Goal: Task Accomplishment & Management: Use online tool/utility

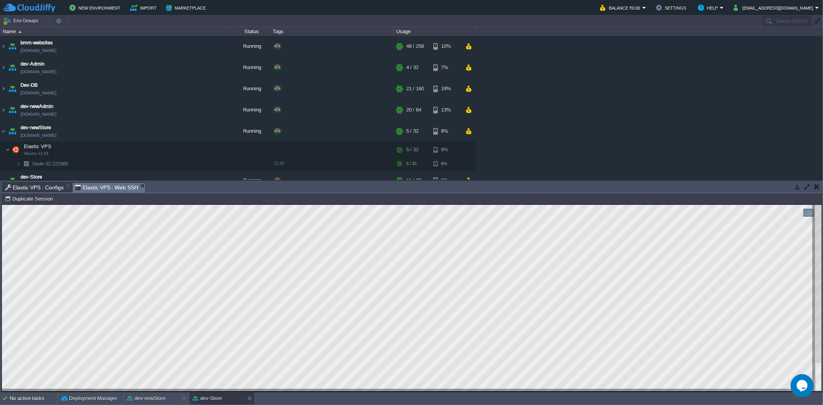
scroll to position [43, 0]
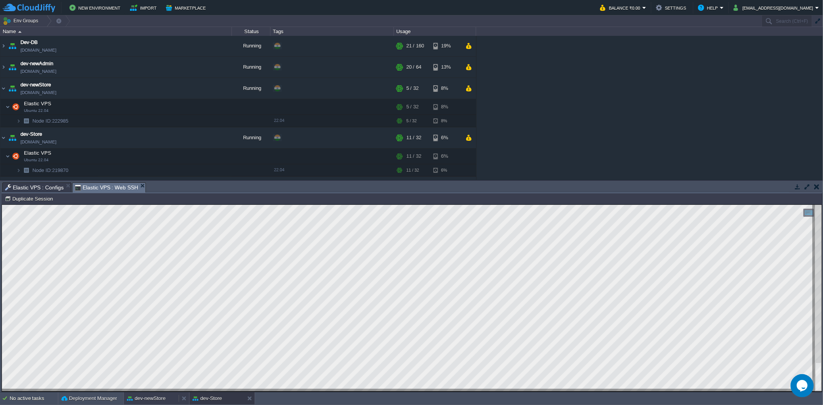
click at [161, 395] on button "dev-newStore" at bounding box center [146, 399] width 39 height 8
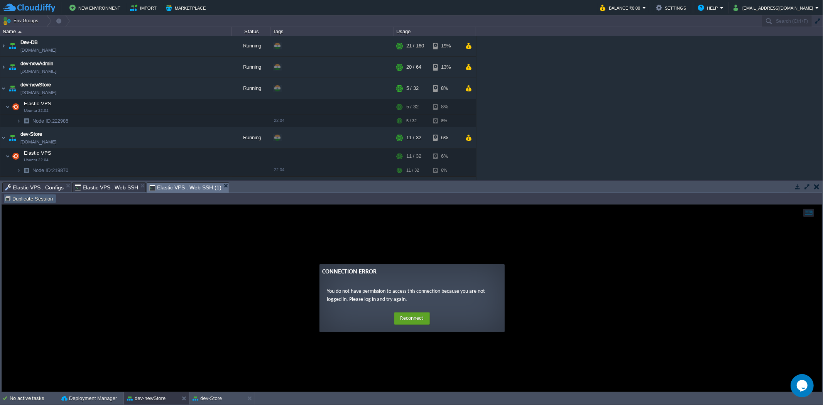
click at [15, 197] on button "Duplicate Session" at bounding box center [30, 198] width 51 height 7
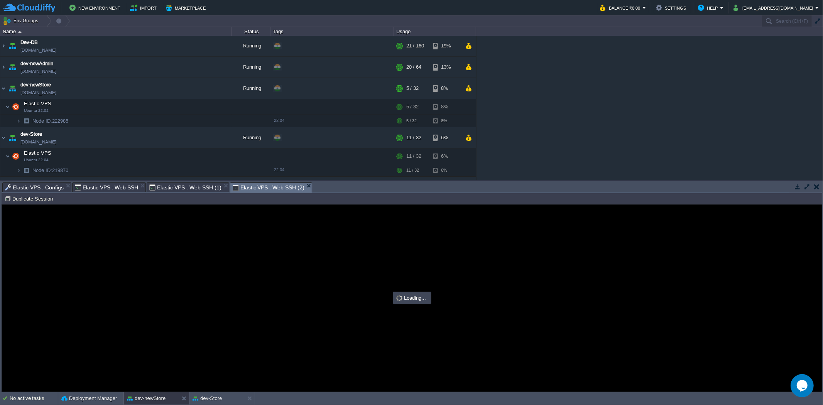
scroll to position [0, 0]
type input "#000000"
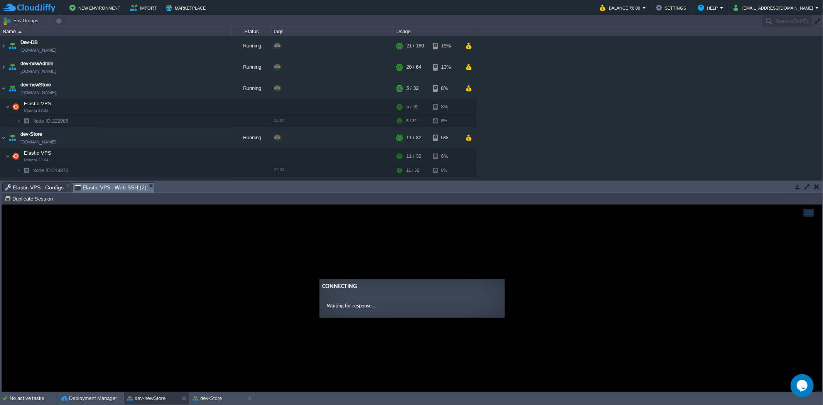
click at [38, 187] on span "Elastic VPS : Configs" at bounding box center [34, 187] width 59 height 9
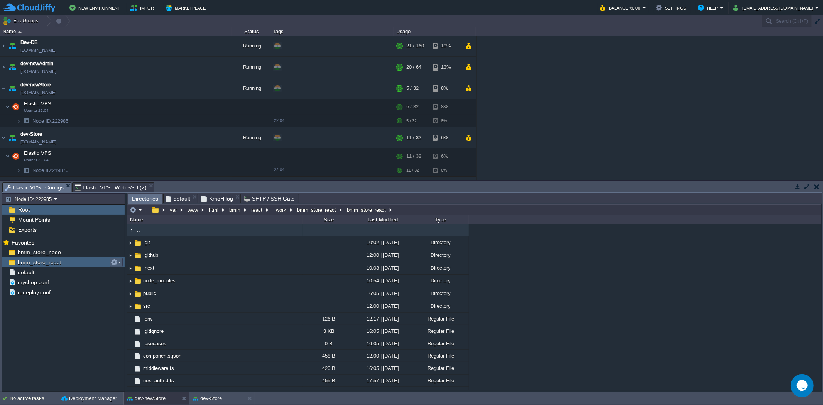
click at [116, 262] on button "button" at bounding box center [114, 262] width 7 height 7
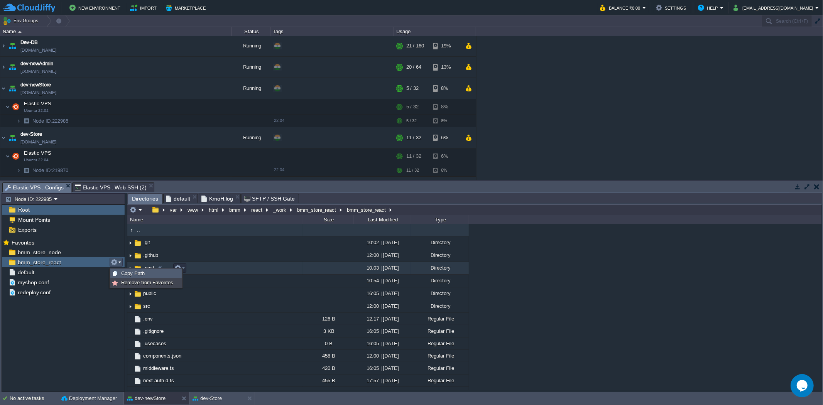
click at [132, 270] on span "Copy Path" at bounding box center [133, 273] width 24 height 6
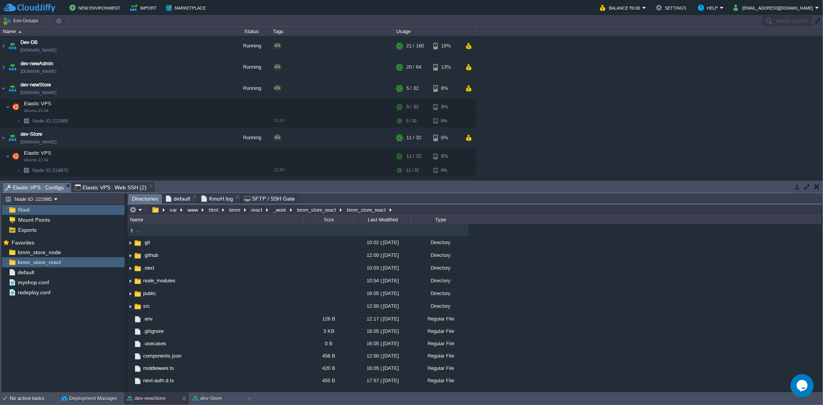
click at [106, 186] on span "Elastic VPS : Web SSH (2)" at bounding box center [111, 187] width 72 height 9
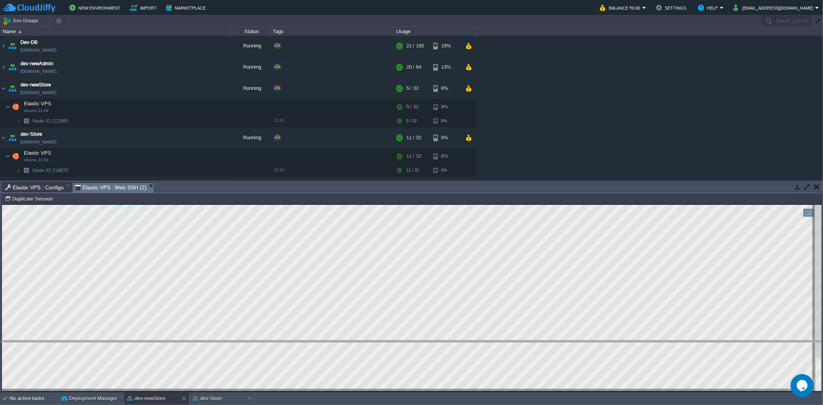
drag, startPoint x: 236, startPoint y: 187, endPoint x: 258, endPoint y: 346, distance: 161.2
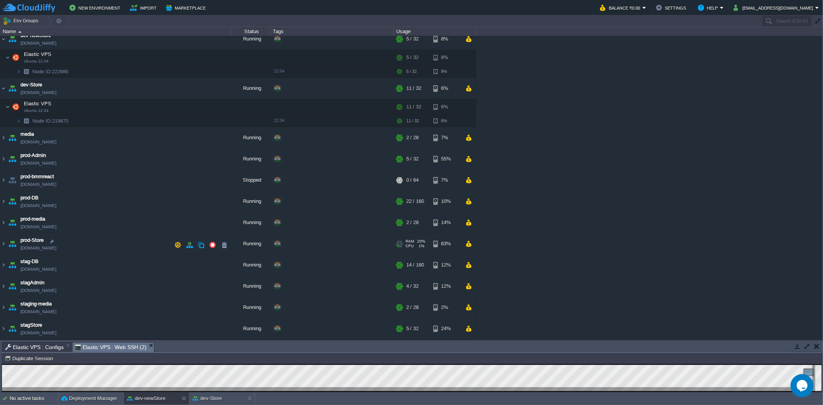
scroll to position [93, 0]
click at [6, 329] on img at bounding box center [3, 328] width 6 height 21
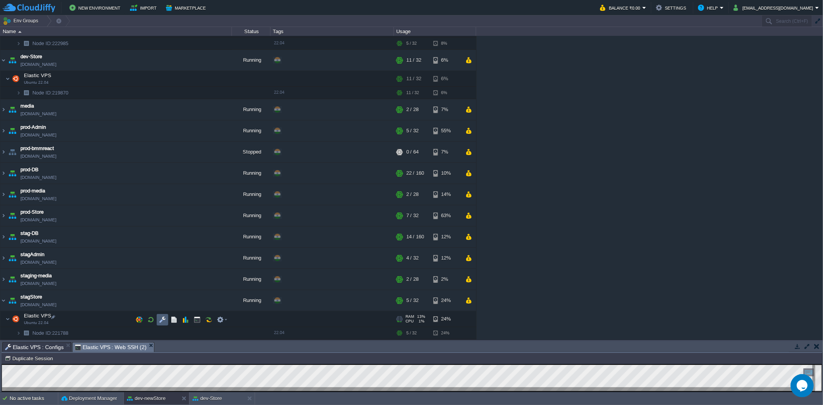
click at [157, 321] on td at bounding box center [163, 320] width 12 height 12
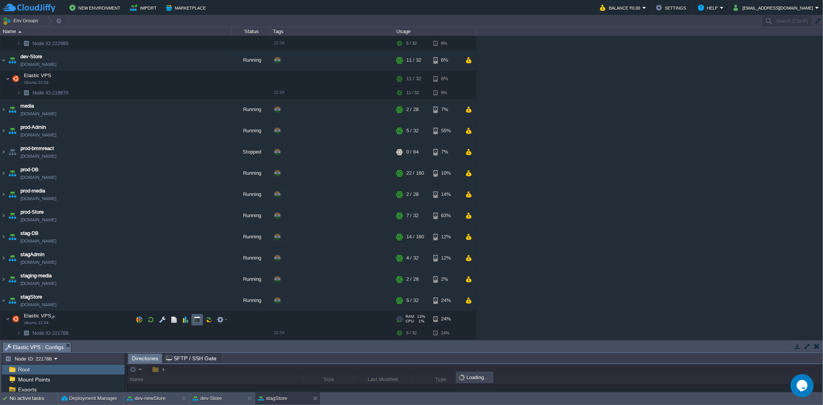
click at [198, 319] on button "button" at bounding box center [197, 319] width 7 height 7
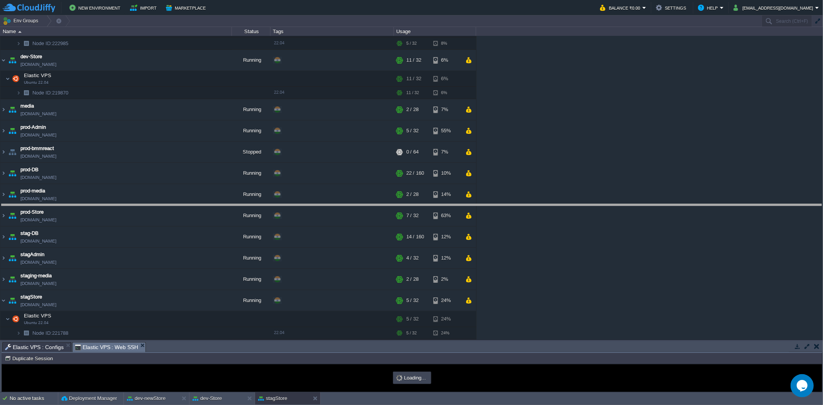
drag, startPoint x: 195, startPoint y: 349, endPoint x: 176, endPoint y: 167, distance: 182.7
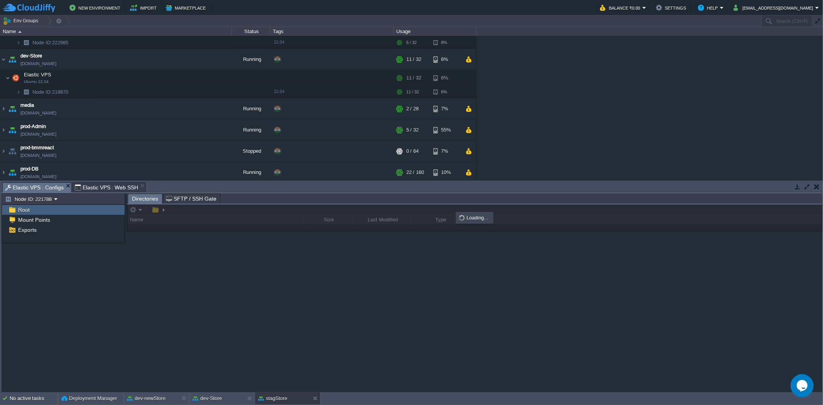
scroll to position [0, 0]
click at [40, 182] on div "Elastic VPS : Configs" at bounding box center [36, 187] width 69 height 10
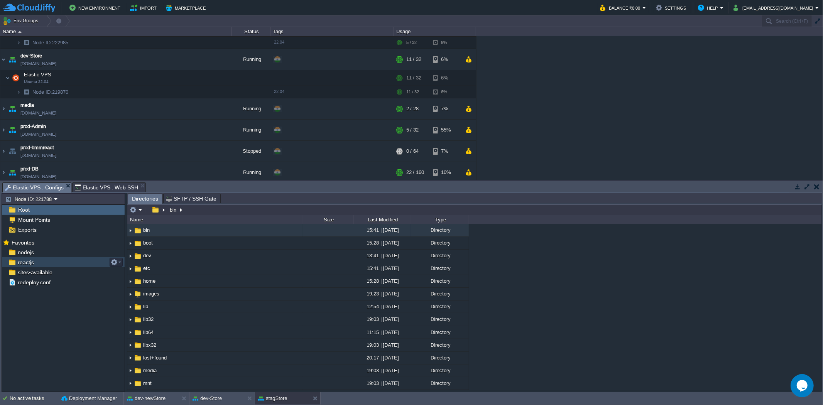
click at [39, 262] on div "reactjs" at bounding box center [63, 262] width 123 height 10
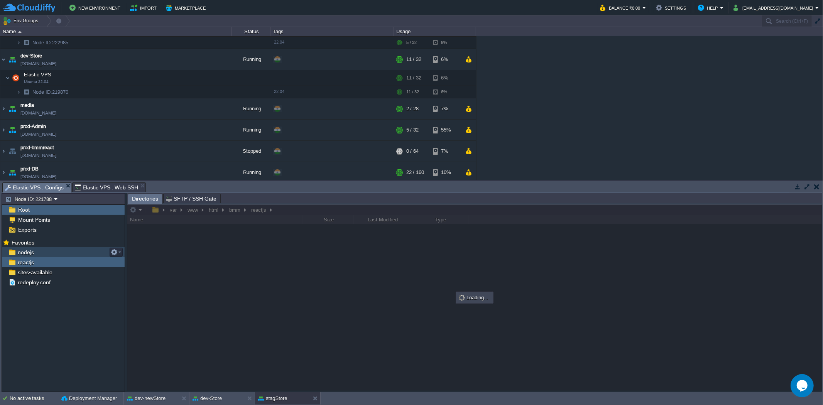
click at [56, 254] on div "nodejs" at bounding box center [63, 252] width 123 height 10
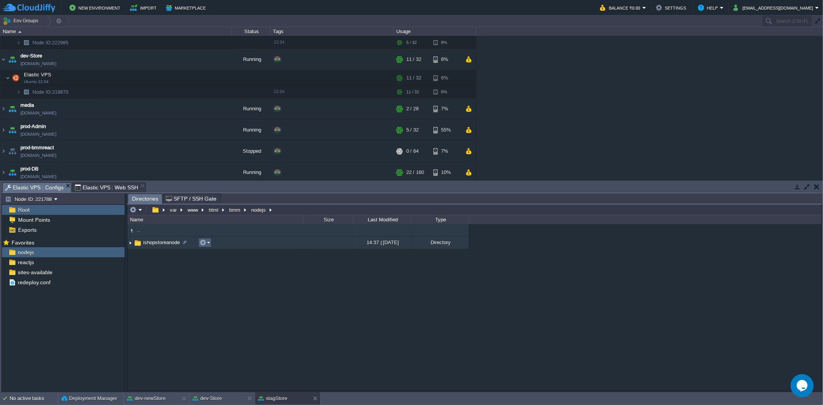
click at [203, 242] on button "button" at bounding box center [202, 242] width 7 height 7
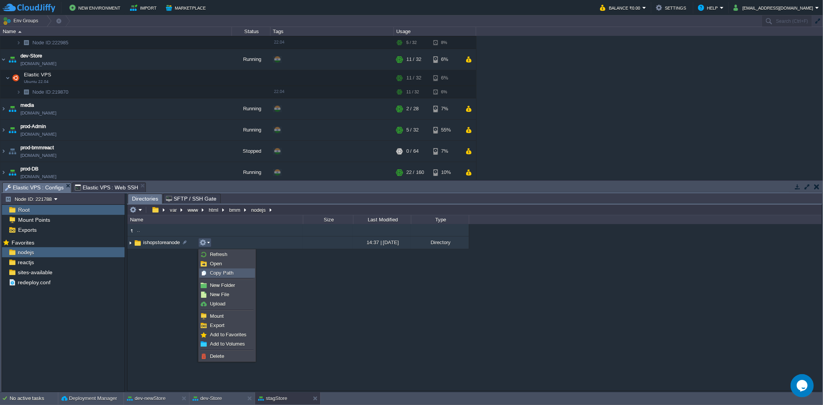
drag, startPoint x: 218, startPoint y: 270, endPoint x: 214, endPoint y: 268, distance: 4.7
click at [218, 270] on span "Copy Path" at bounding box center [222, 273] width 24 height 6
type textarea "/var/www/html/bmm/nodejs/ishopstoreanode"
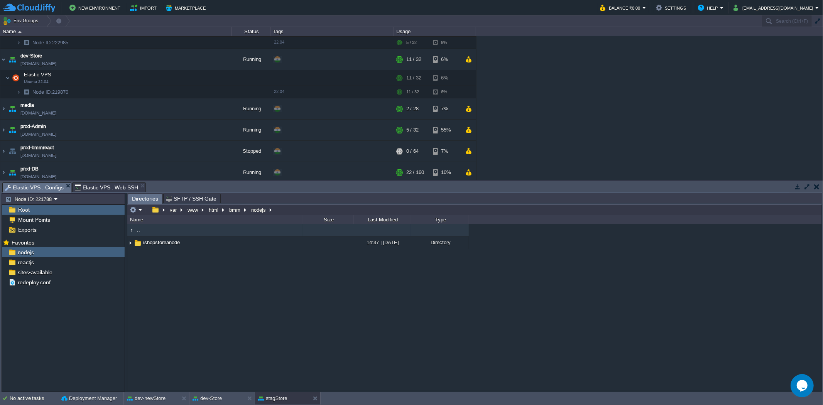
type input "#000000"
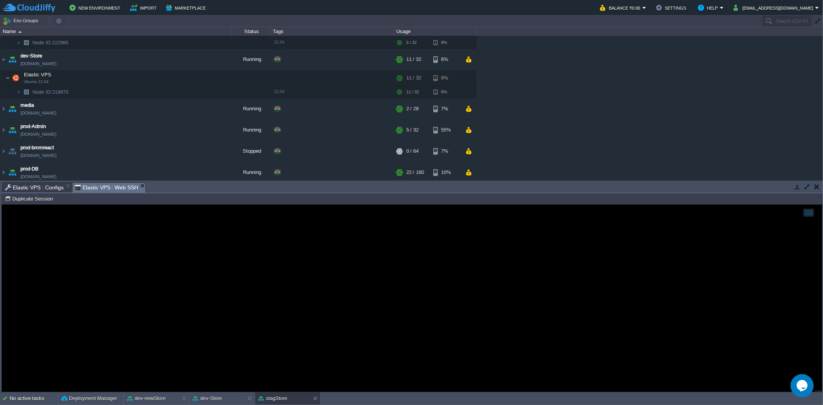
click at [105, 188] on span "Elastic VPS : Web SSH" at bounding box center [107, 188] width 64 height 10
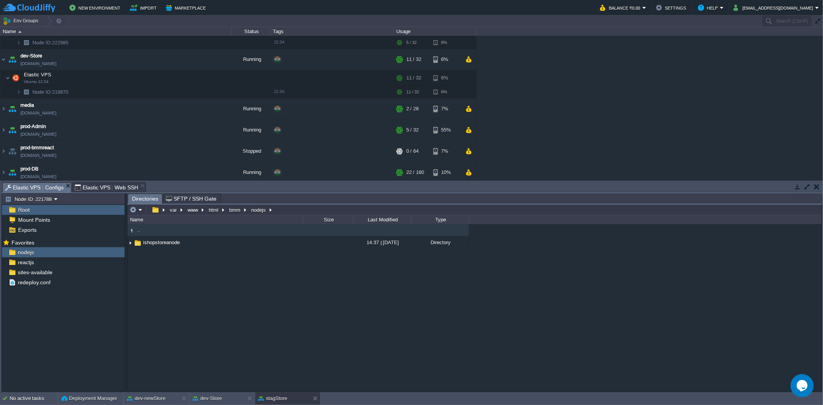
click at [50, 186] on span "Elastic VPS : Configs" at bounding box center [34, 188] width 59 height 10
click at [41, 265] on div "reactjs" at bounding box center [63, 262] width 123 height 10
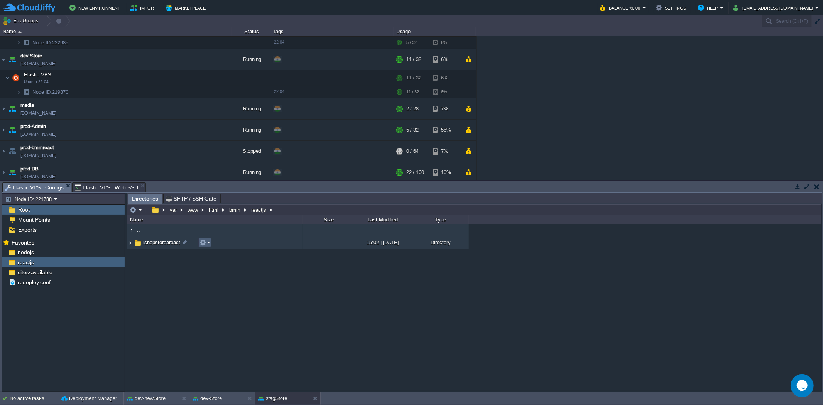
click at [205, 245] on button "button" at bounding box center [202, 242] width 7 height 7
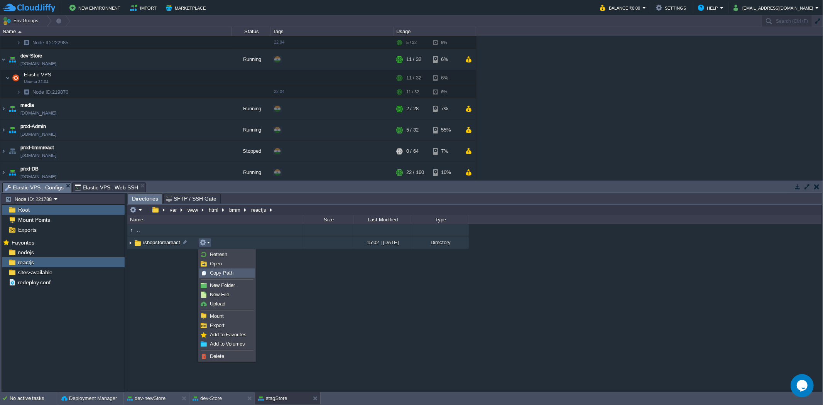
click at [217, 272] on span "Copy Path" at bounding box center [222, 273] width 24 height 6
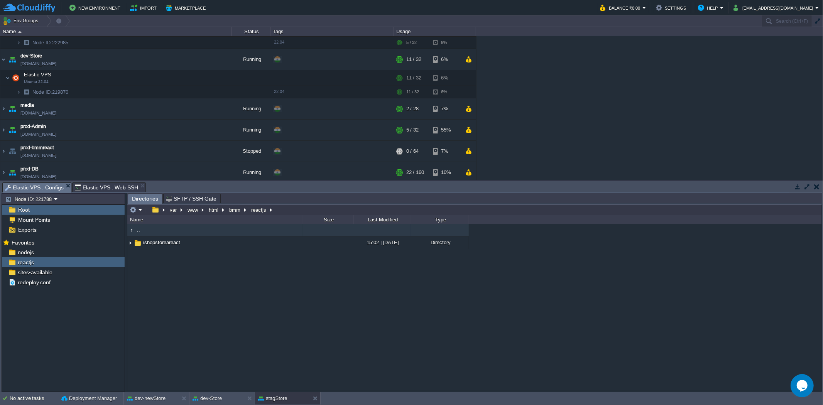
click at [121, 186] on span "Elastic VPS : Web SSH" at bounding box center [107, 187] width 64 height 9
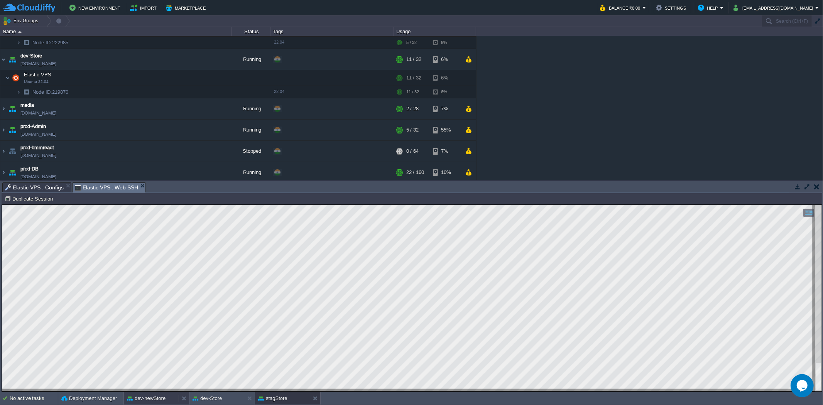
click at [151, 399] on button "dev-newStore" at bounding box center [146, 399] width 39 height 8
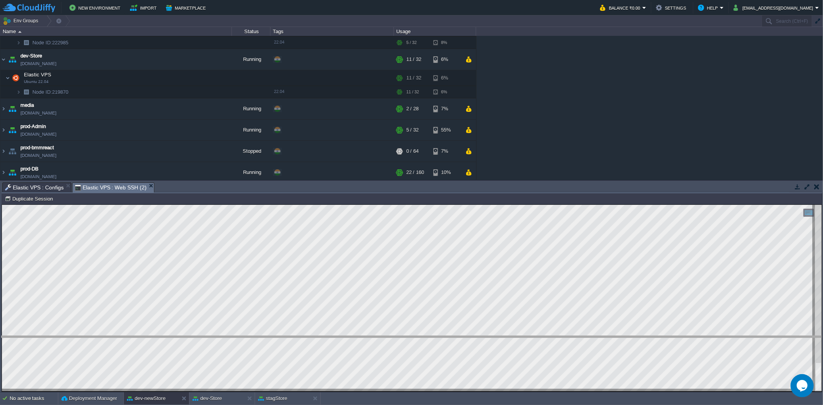
drag, startPoint x: 275, startPoint y: 191, endPoint x: 289, endPoint y: 344, distance: 154.6
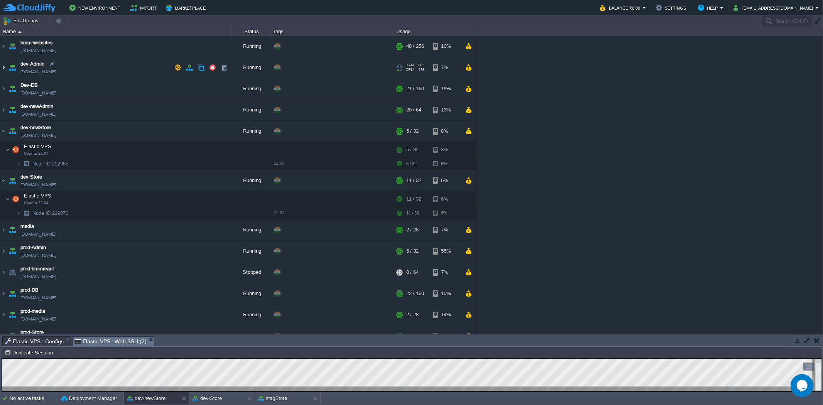
click at [4, 68] on img at bounding box center [3, 67] width 6 height 21
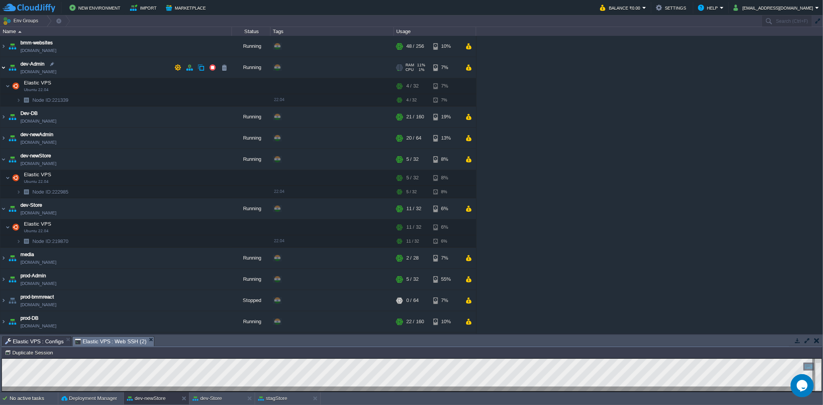
click at [4, 68] on img at bounding box center [3, 67] width 6 height 21
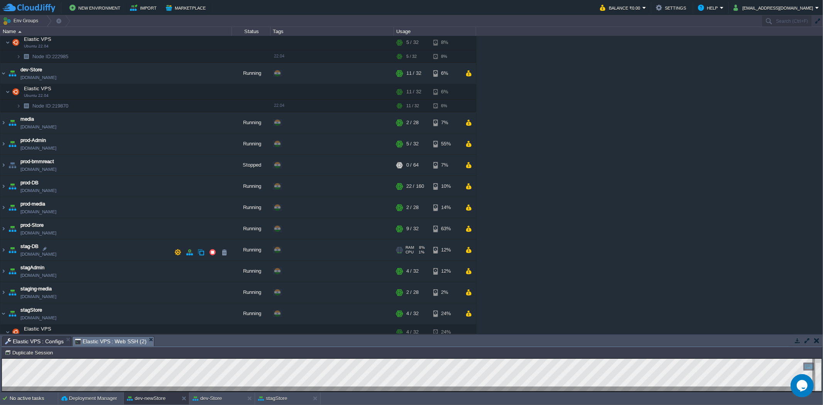
scroll to position [127, 0]
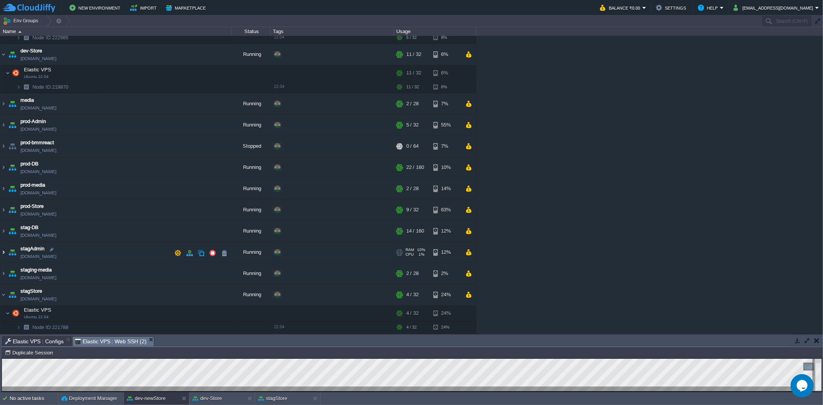
click at [5, 252] on img at bounding box center [3, 252] width 6 height 21
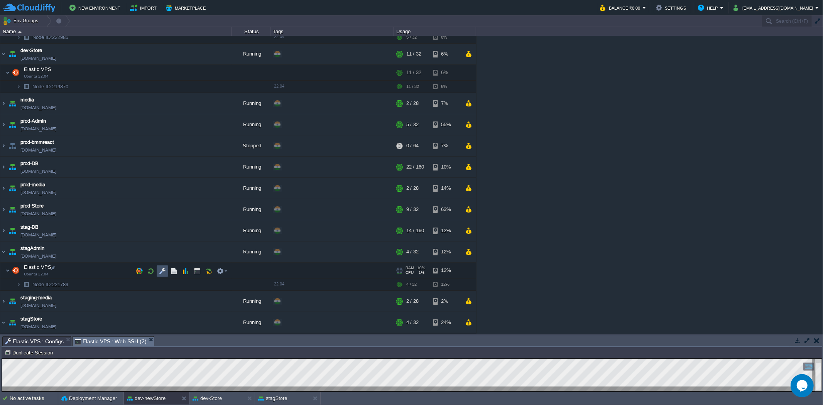
click at [162, 268] on button "button" at bounding box center [162, 271] width 7 height 7
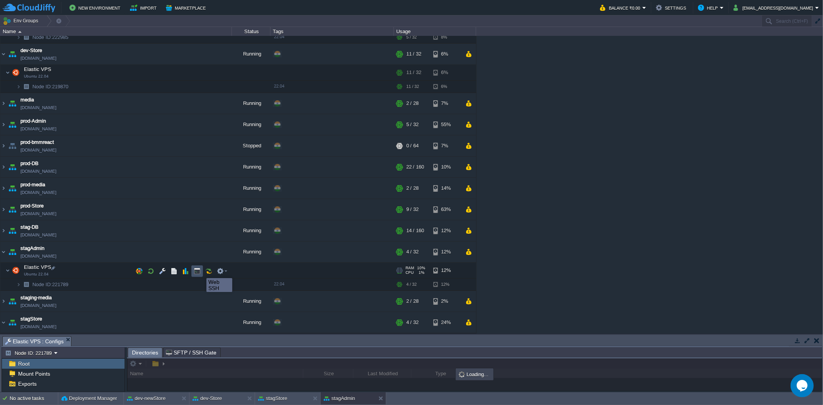
click at [196, 270] on button "button" at bounding box center [197, 271] width 7 height 7
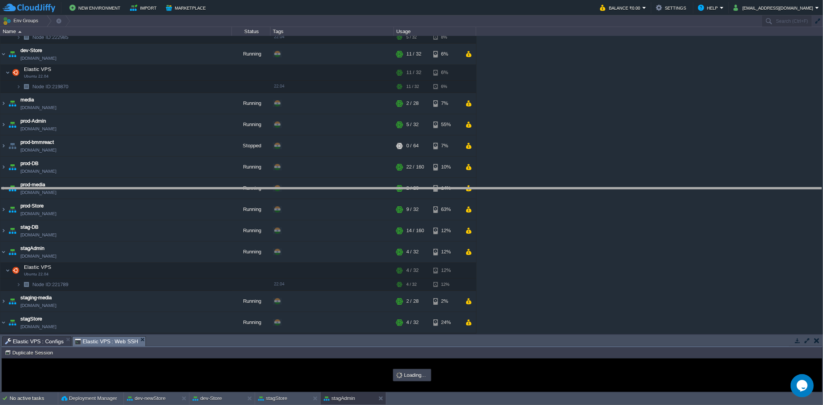
drag, startPoint x: 202, startPoint y: 344, endPoint x: 213, endPoint y: 157, distance: 187.0
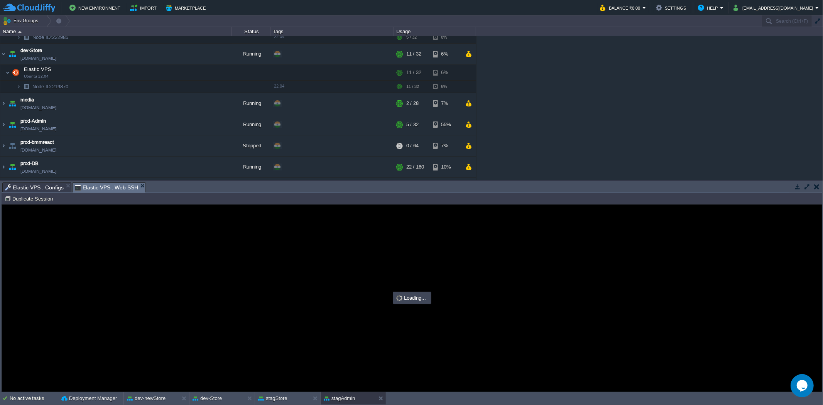
click at [35, 186] on span "Elastic VPS : Configs" at bounding box center [34, 187] width 59 height 9
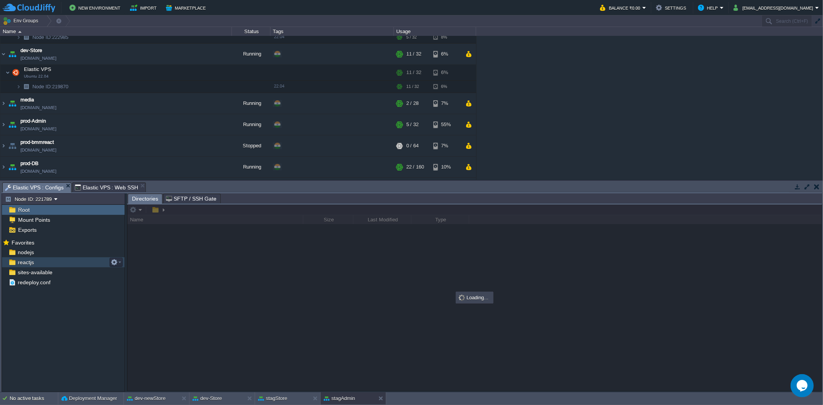
scroll to position [0, 0]
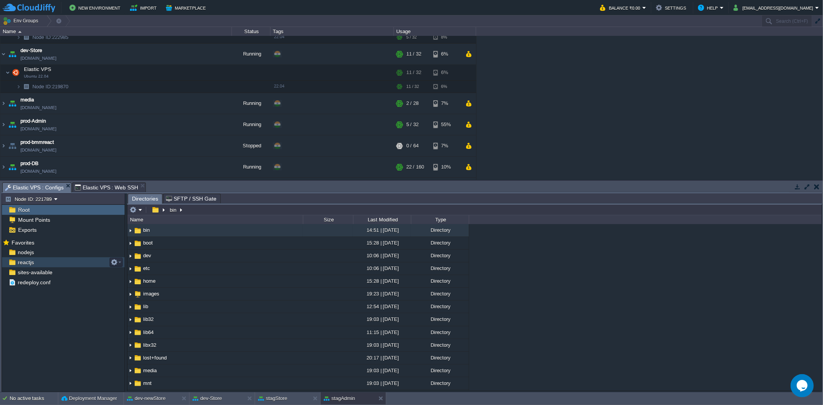
click at [59, 262] on div "reactjs" at bounding box center [63, 262] width 123 height 10
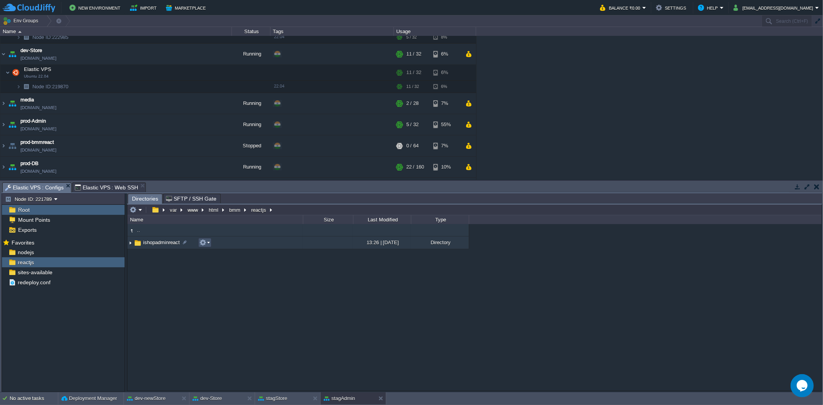
click at [206, 240] on button "button" at bounding box center [202, 242] width 7 height 7
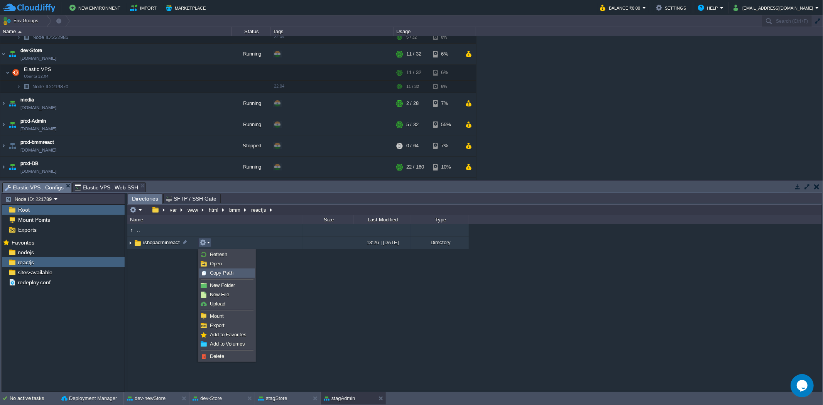
click at [223, 275] on span "Copy Path" at bounding box center [222, 273] width 24 height 6
type textarea "/var/www/html/bmm/reactjs/ishopadminreact"
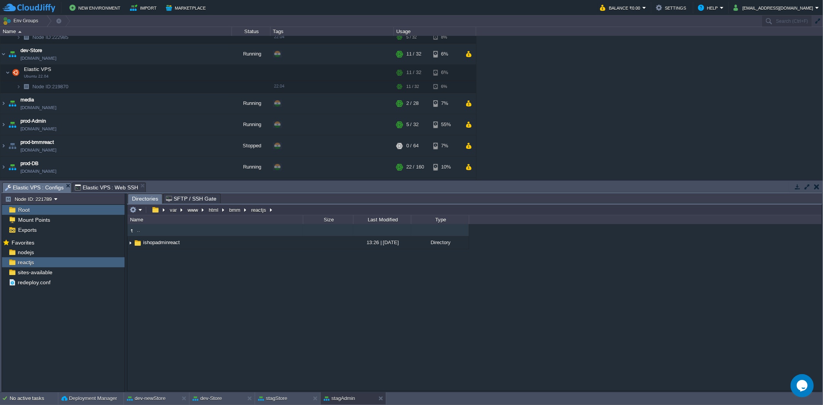
click at [103, 181] on div "Tasks Activity Log Archive Git / SVN Elastic VPS : Configs Elastic VPS : Config…" at bounding box center [412, 286] width 824 height 211
type input "#000000"
click at [104, 187] on span "Elastic VPS : Web SSH" at bounding box center [107, 187] width 64 height 9
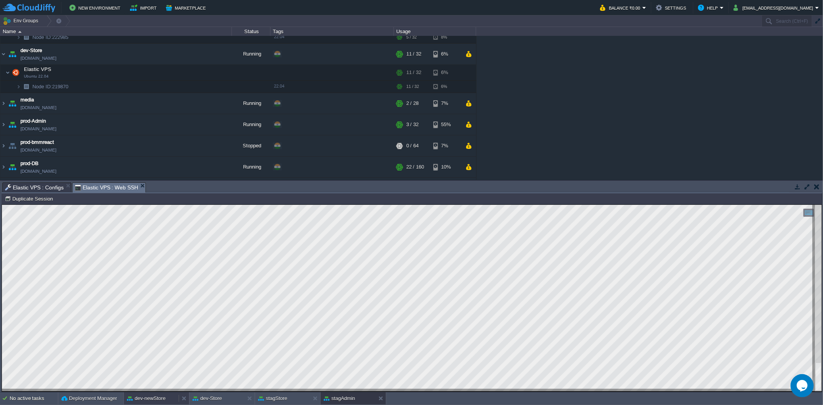
click at [155, 397] on button "dev-newStore" at bounding box center [146, 399] width 39 height 8
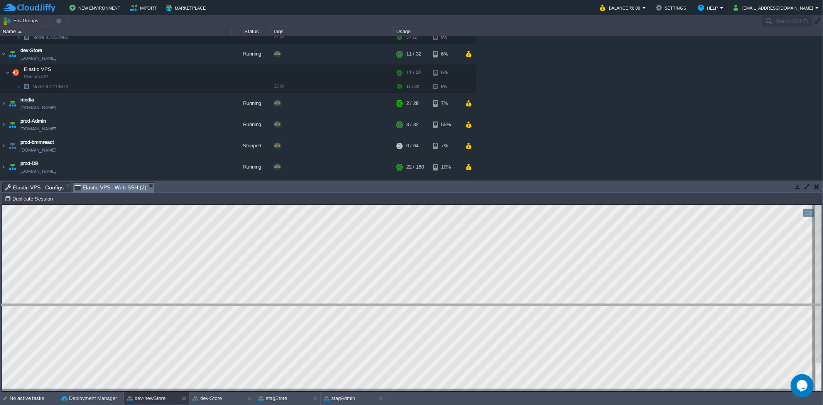
drag, startPoint x: 318, startPoint y: 191, endPoint x: 338, endPoint y: 313, distance: 123.5
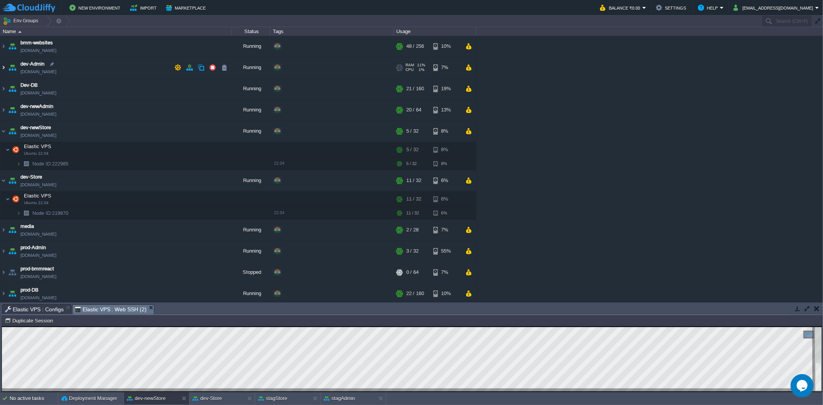
click at [3, 70] on img at bounding box center [3, 67] width 6 height 21
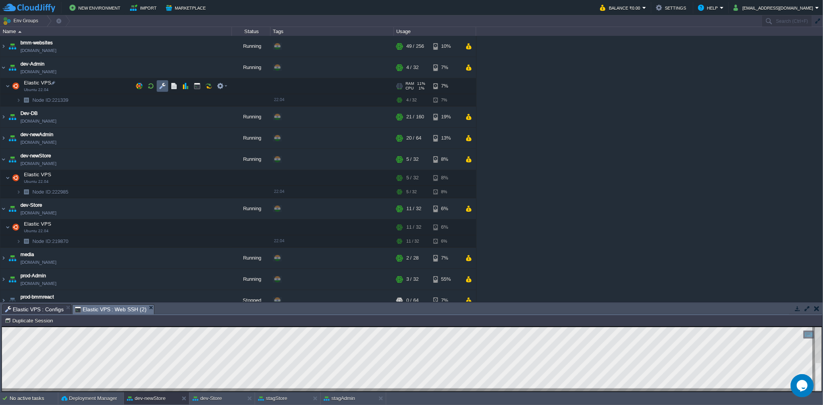
click at [163, 84] on button "button" at bounding box center [162, 86] width 7 height 7
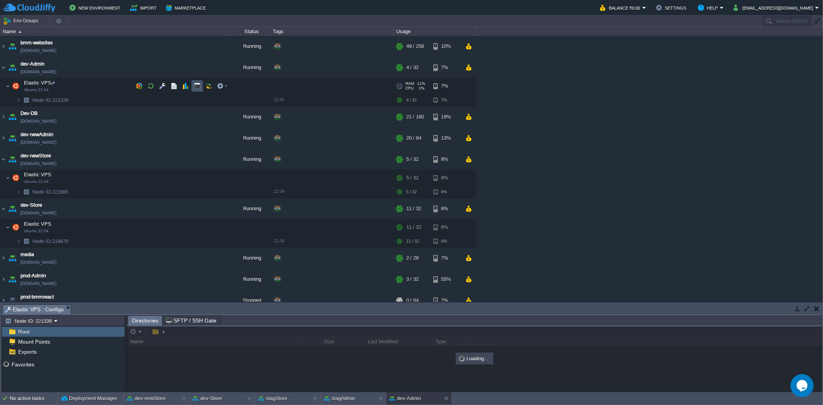
click at [195, 86] on button "button" at bounding box center [197, 86] width 7 height 7
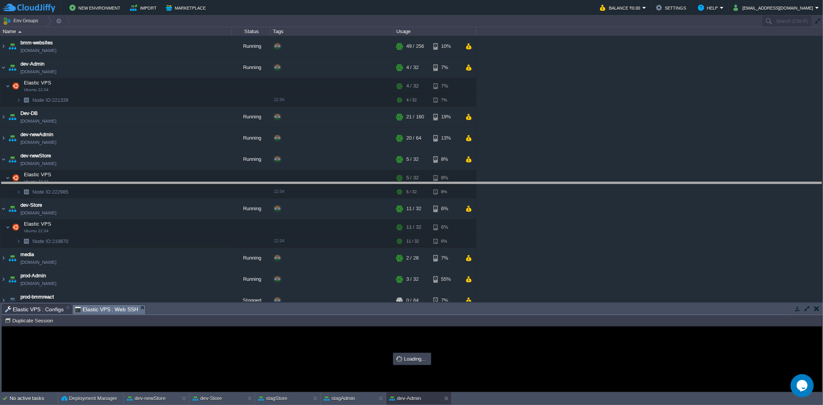
drag, startPoint x: 164, startPoint y: 311, endPoint x: 164, endPoint y: 127, distance: 184.4
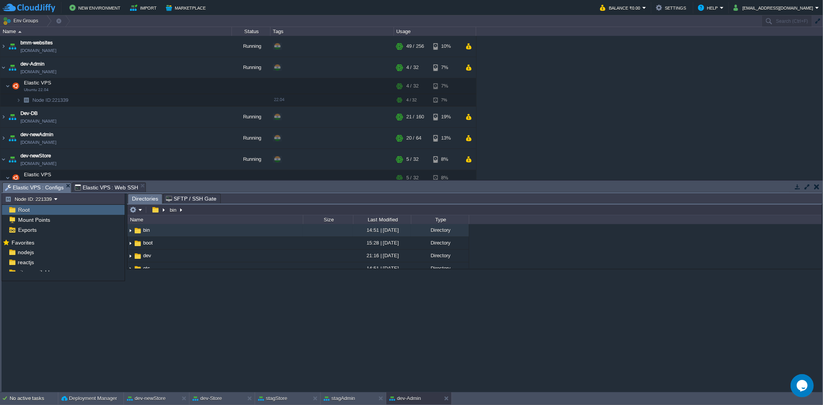
click at [28, 187] on span "Elastic VPS : Configs" at bounding box center [34, 188] width 59 height 10
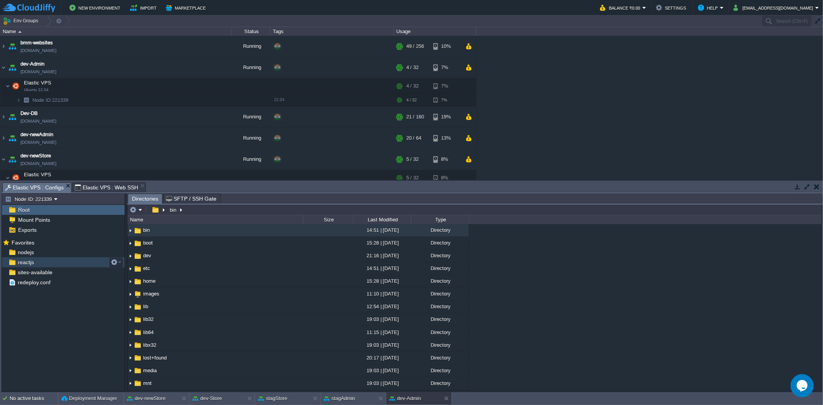
click at [44, 267] on div "reactjs" at bounding box center [63, 262] width 123 height 10
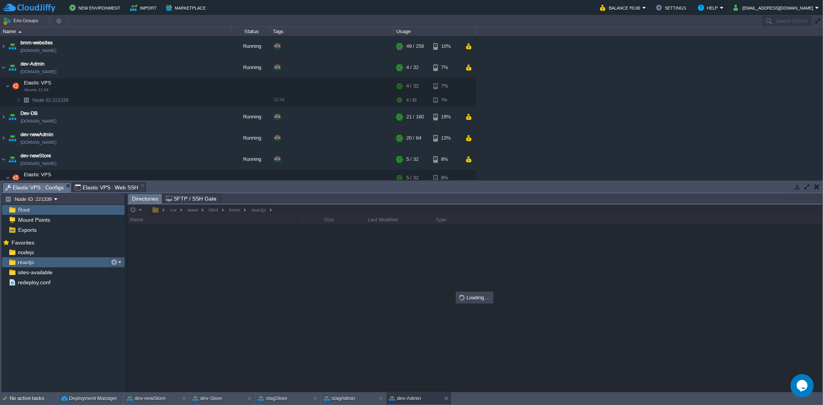
click at [113, 261] on button "button" at bounding box center [114, 262] width 7 height 7
click at [137, 271] on span "Copy Path" at bounding box center [133, 273] width 24 height 6
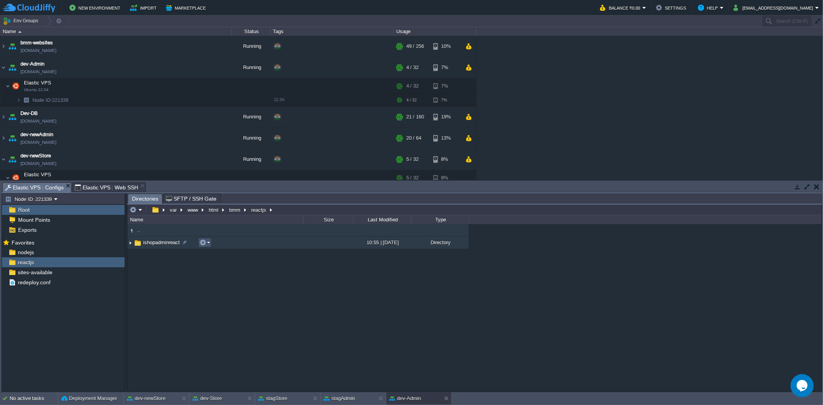
click at [204, 245] on button "button" at bounding box center [202, 242] width 7 height 7
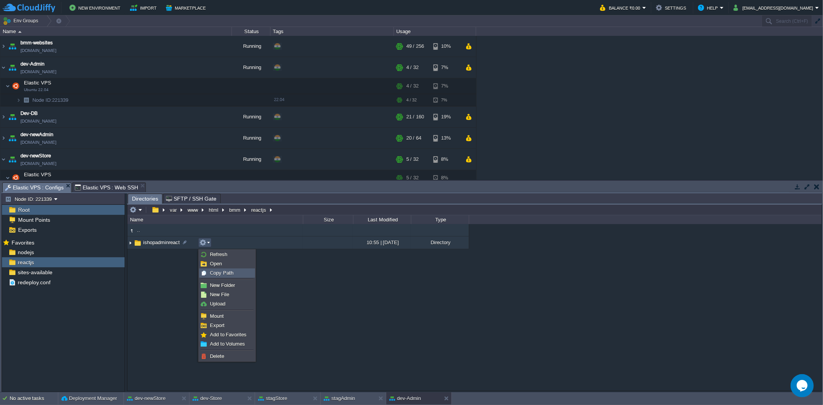
drag, startPoint x: 216, startPoint y: 272, endPoint x: 210, endPoint y: 267, distance: 8.2
click at [216, 272] on span "Copy Path" at bounding box center [222, 273] width 24 height 6
type textarea "/var/www/html/bmm/reactjs/ishopadminreact"
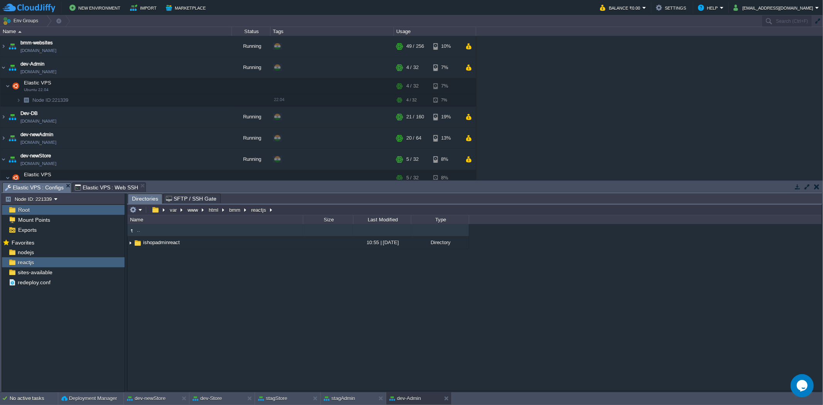
click at [99, 187] on span "Elastic VPS : Web SSH" at bounding box center [107, 187] width 64 height 9
type input "#000000"
